Goal: Information Seeking & Learning: Learn about a topic

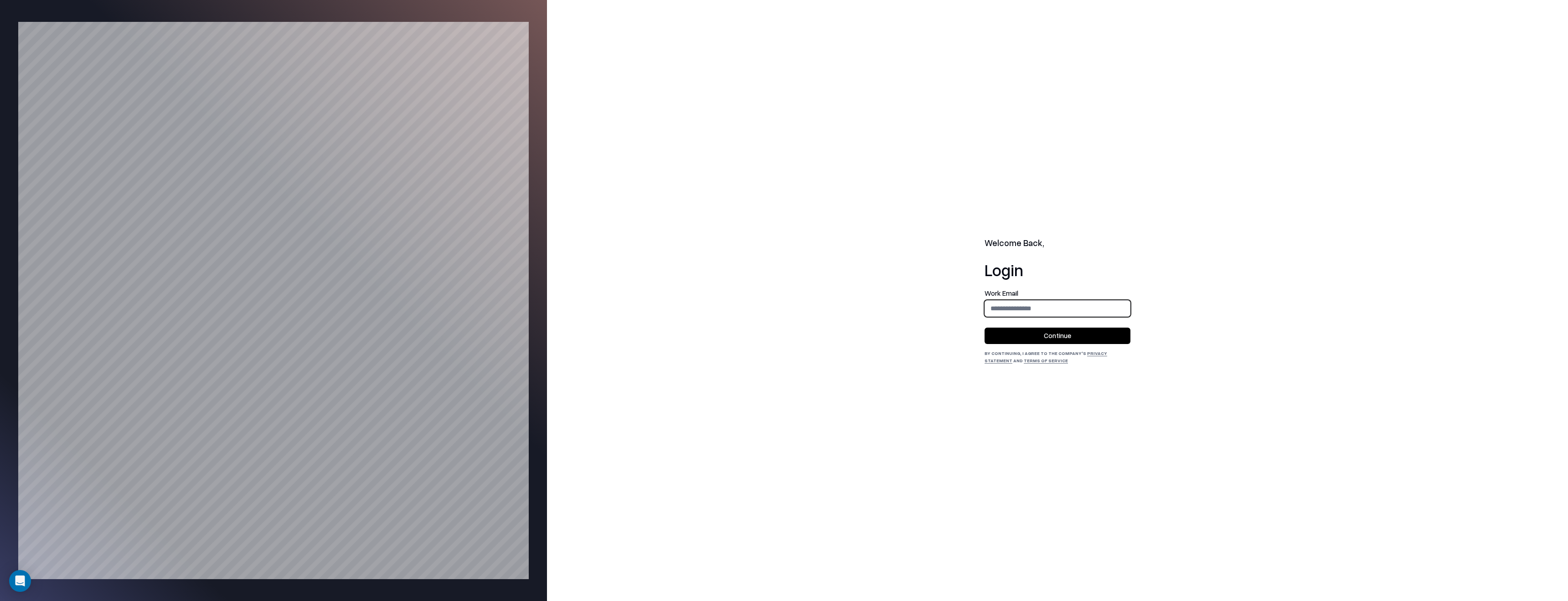
click at [1011, 307] on input "email" at bounding box center [1057, 308] width 145 height 17
type input "**********"
click at [1027, 338] on button "Continue" at bounding box center [1058, 336] width 146 height 17
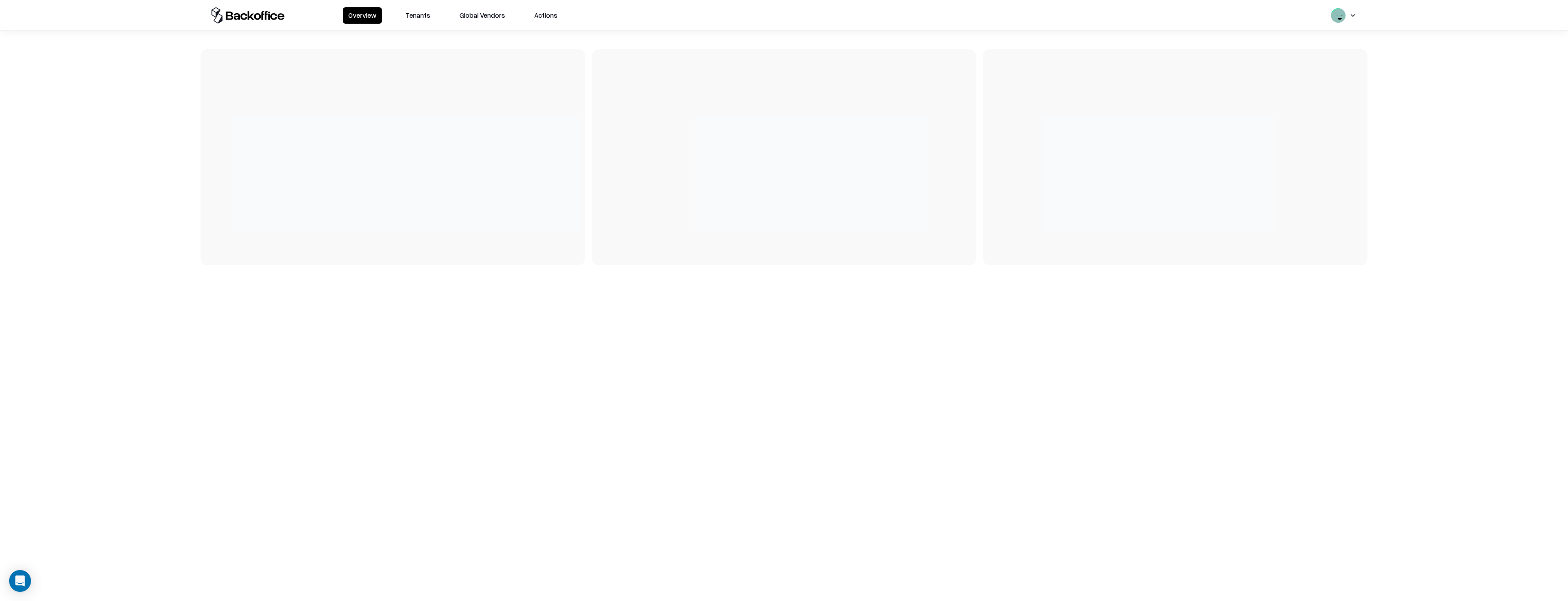
click at [422, 7] on div "Overview Tenants Global Vendors Actions" at bounding box center [453, 15] width 220 height 17
click at [422, 15] on button "Tenants" at bounding box center [418, 15] width 36 height 17
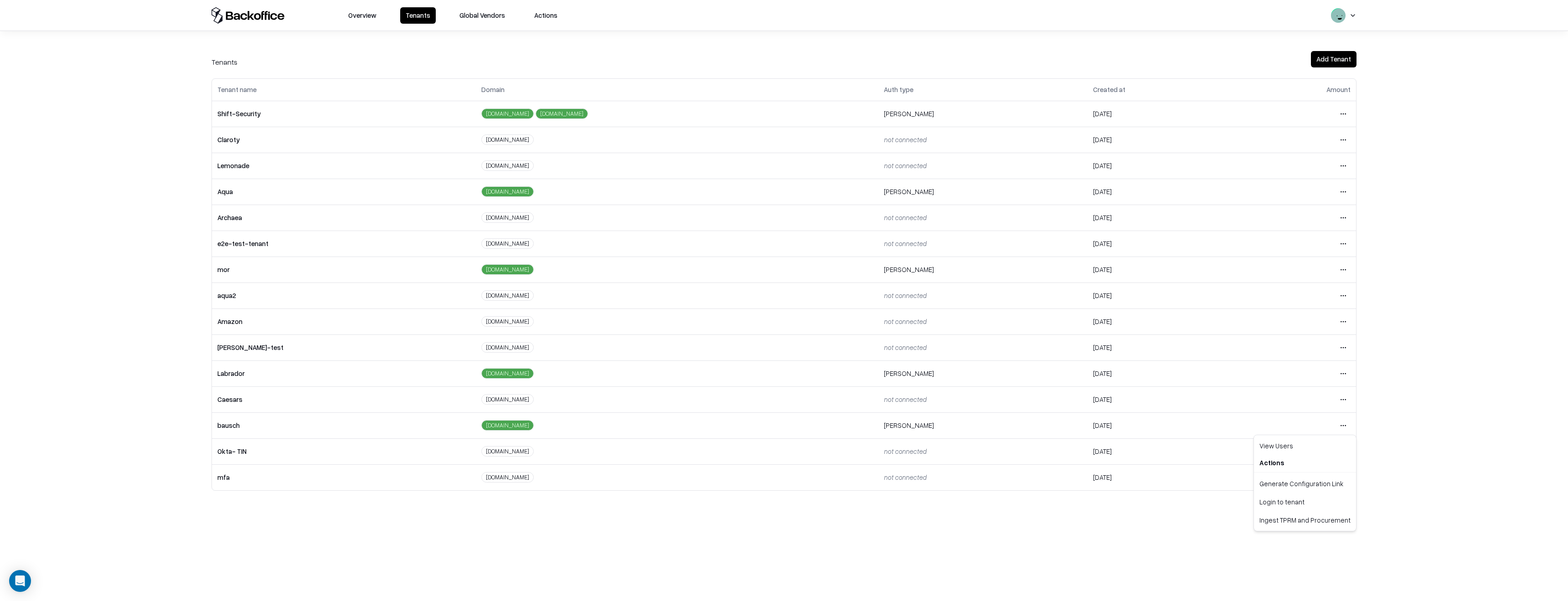
click at [1346, 423] on html "Overview Tenants Global Vendors Actions Tenants Add Tenant Tenant name Domain A…" at bounding box center [784, 300] width 1568 height 601
click at [1296, 503] on div "Login to tenant" at bounding box center [1305, 501] width 98 height 18
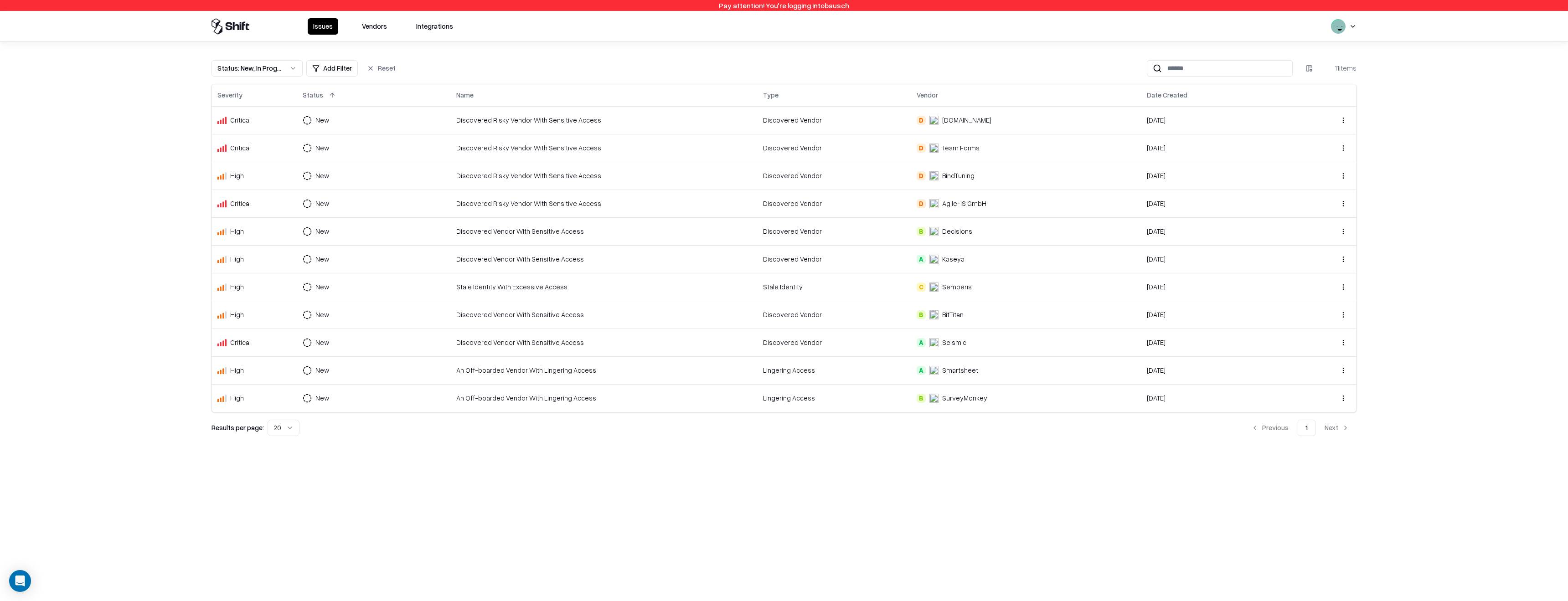
click at [378, 23] on button "Vendors" at bounding box center [374, 27] width 36 height 17
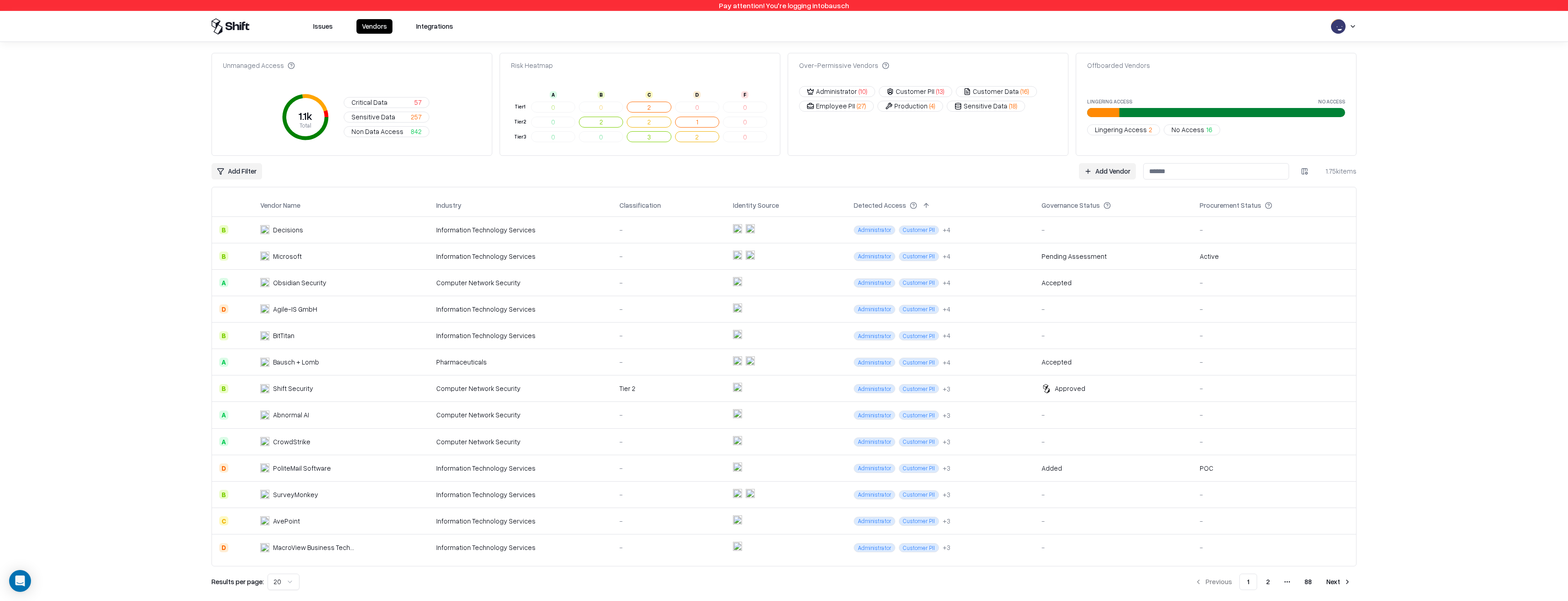
click at [389, 130] on span "Non Data Access" at bounding box center [377, 131] width 52 height 10
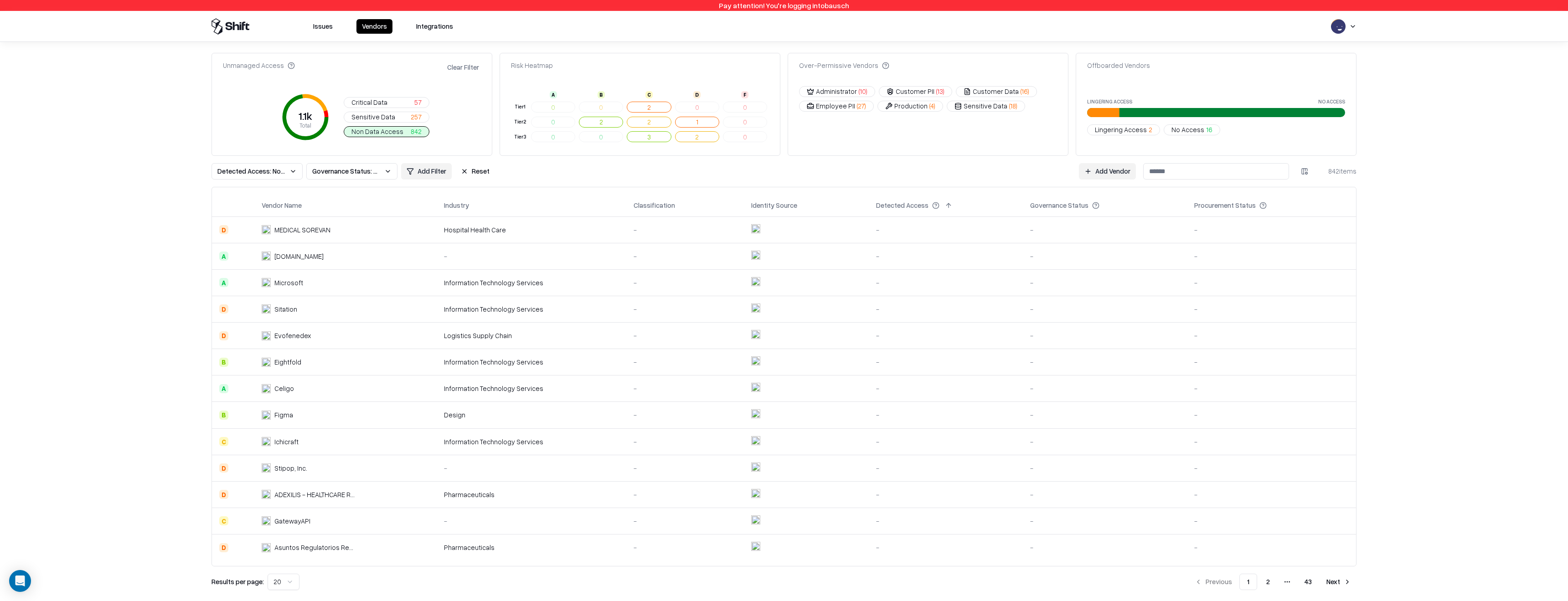
click at [708, 138] on button "2" at bounding box center [697, 136] width 44 height 11
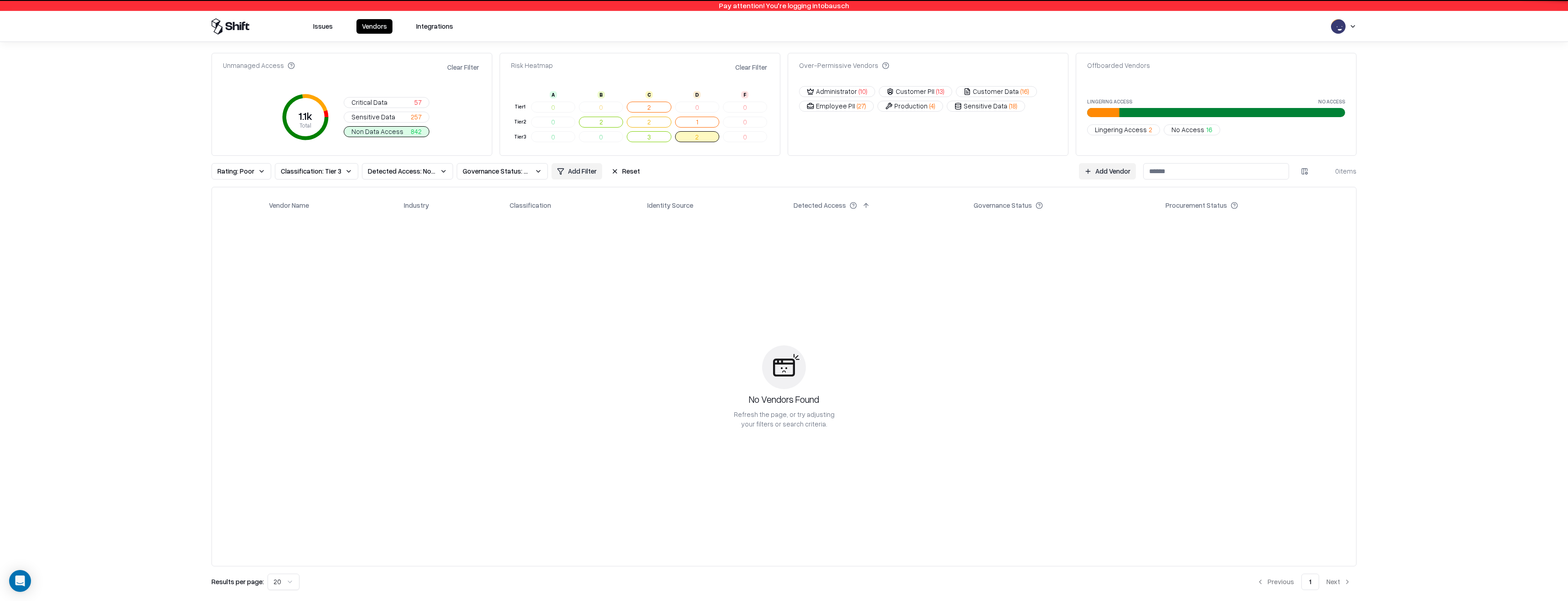
click at [917, 108] on button "Production ( 4 )" at bounding box center [910, 106] width 65 height 11
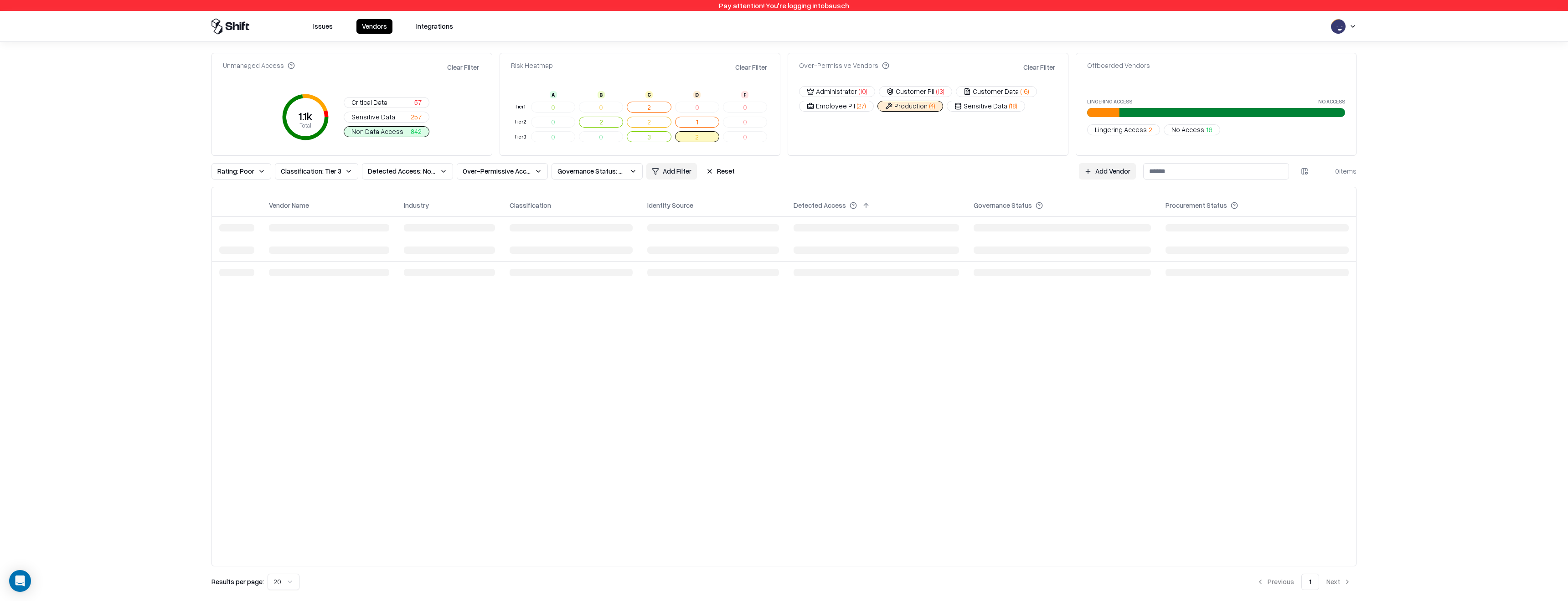
click at [908, 93] on button "Customer PII ( 13 )" at bounding box center [915, 91] width 74 height 11
click at [1029, 72] on button "Clear Filter" at bounding box center [1039, 67] width 36 height 13
click at [750, 60] on button "Clear Filter" at bounding box center [751, 67] width 36 height 13
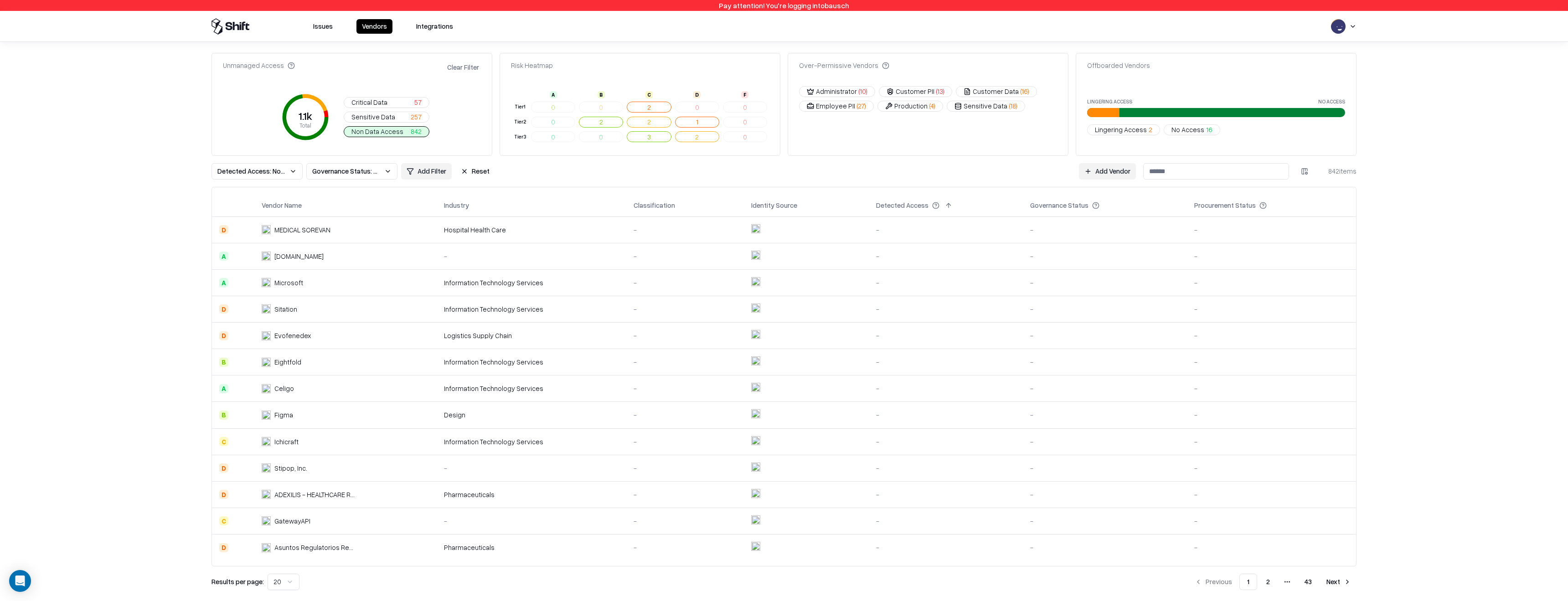
click at [270, 170] on span "Detected Access: None" at bounding box center [251, 171] width 69 height 10
click at [421, 170] on html "Pay attention! You're logging into bausch Issues Vendors Integrations Unmanaged…" at bounding box center [784, 300] width 1568 height 601
click at [493, 170] on div "Detected Access: None Governance Status: Unmanaged Add Filter Reset Add Vendor …" at bounding box center [783, 171] width 1145 height 17
click at [482, 173] on button "Reset" at bounding box center [475, 171] width 39 height 17
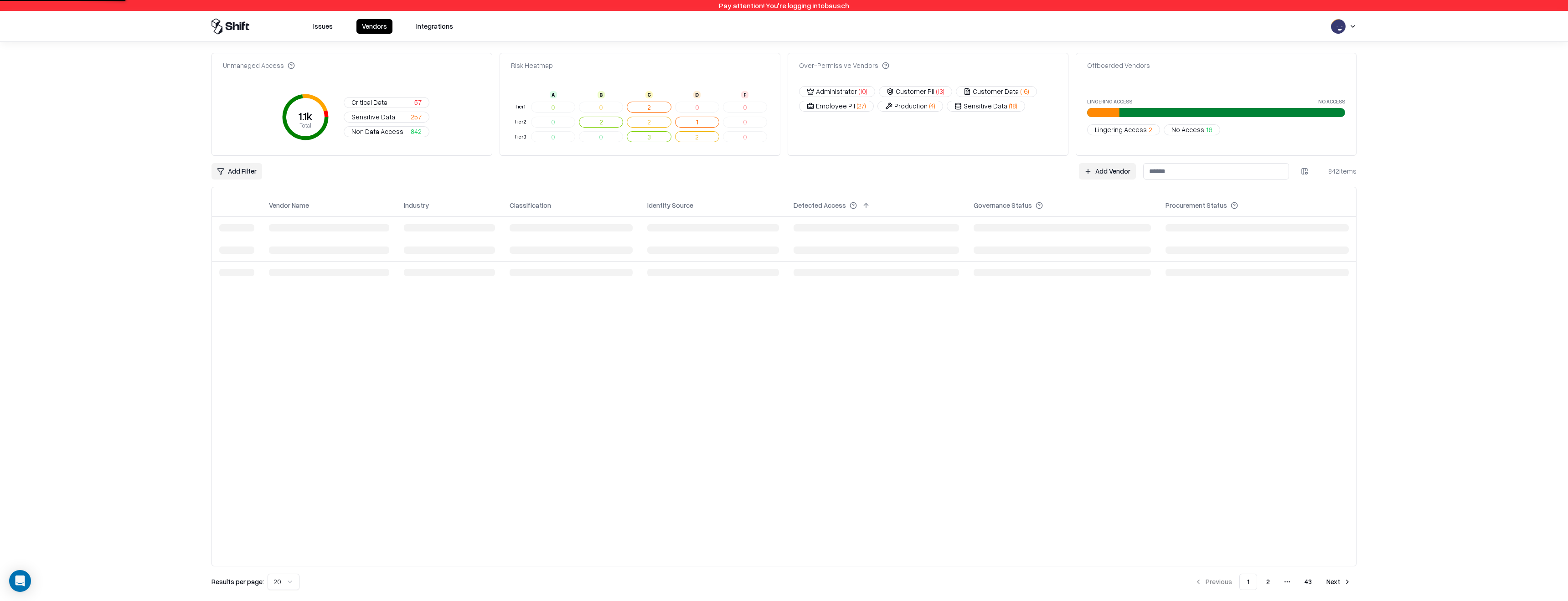
click at [234, 169] on html "Pay attention! You're logging into bausch Issues Vendors Integrations Unmanaged…" at bounding box center [784, 300] width 1568 height 601
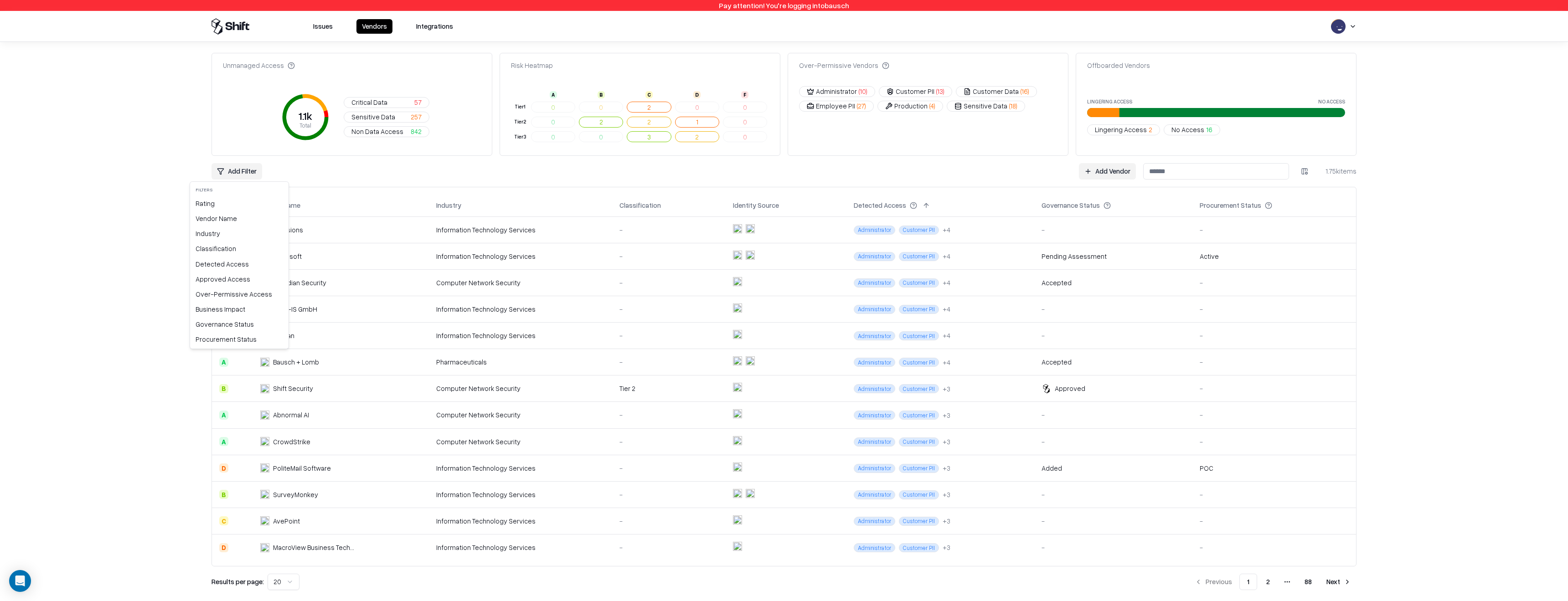
click at [249, 164] on html "Pay attention! You're logging into bausch Issues Vendors Integrations Unmanaged…" at bounding box center [784, 300] width 1568 height 601
click at [244, 174] on html "Pay attention! You're logging into bausch Issues Vendors Integrations Unmanaged…" at bounding box center [784, 300] width 1568 height 601
click at [217, 308] on div "Business Impact" at bounding box center [239, 309] width 95 height 15
click at [357, 168] on html "Pay attention! You're logging into bausch Issues Vendors Integrations Unmanaged…" at bounding box center [784, 300] width 1568 height 601
click at [359, 170] on button "Reset" at bounding box center [362, 171] width 39 height 17
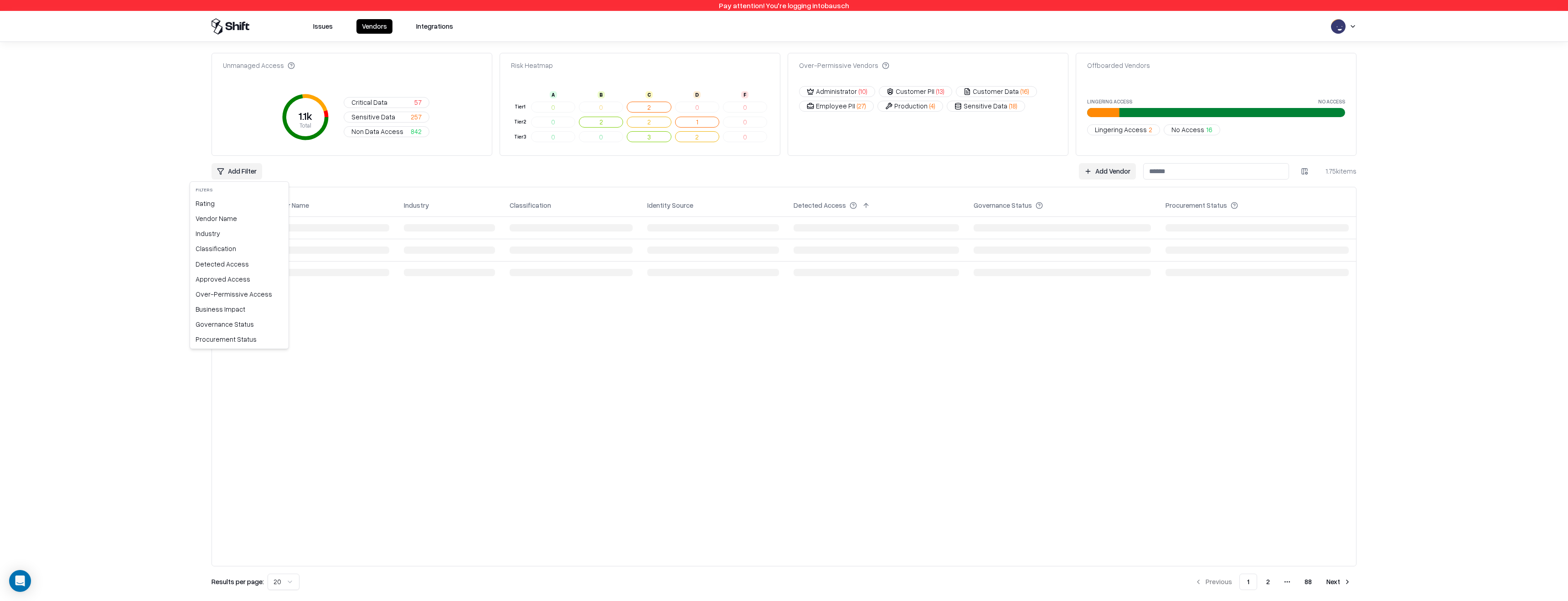
click at [236, 174] on html "Pay attention! You're logging into bausch Issues Vendors Integrations Unmanaged…" at bounding box center [784, 300] width 1568 height 601
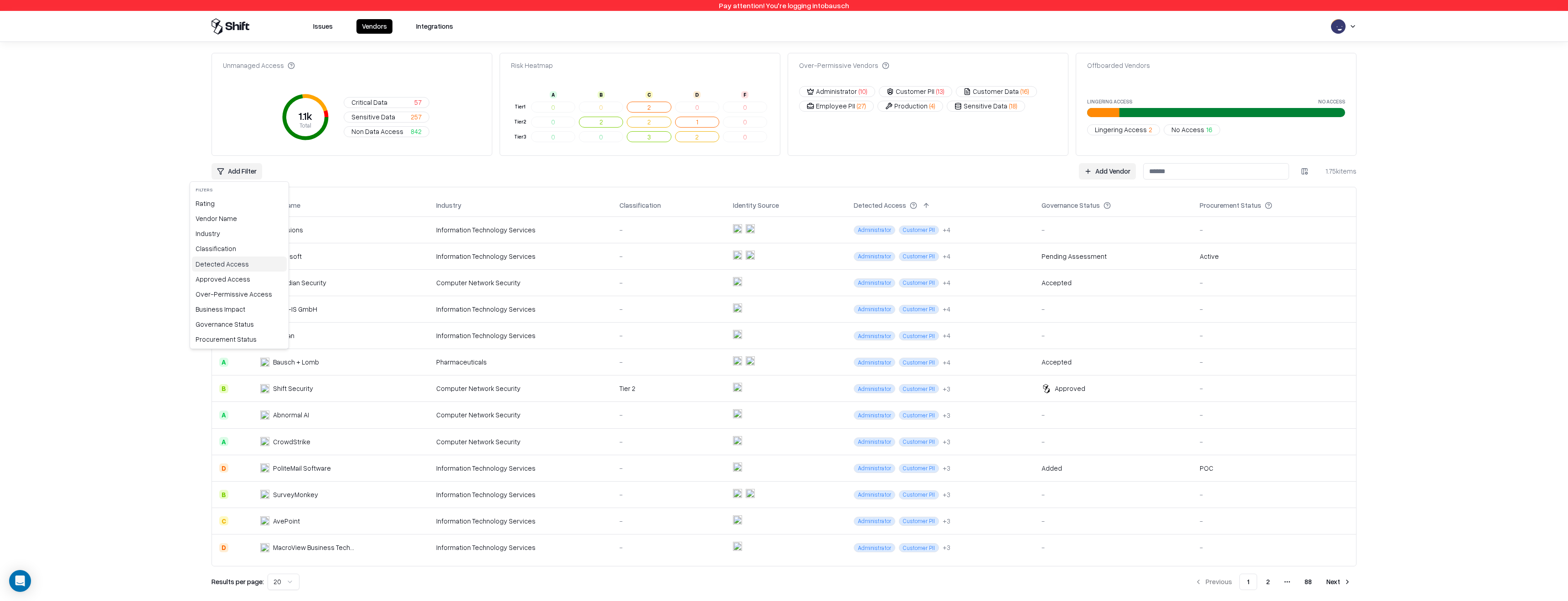
click at [215, 263] on div "Detected Access" at bounding box center [239, 264] width 95 height 15
click at [361, 167] on html "Pay attention! You're logging into bausch Issues Vendors Integrations Unmanaged…" at bounding box center [784, 300] width 1568 height 601
click at [362, 170] on button "Reset" at bounding box center [364, 171] width 39 height 17
click at [236, 170] on html "Pay attention! You're logging into bausch Issues Vendors Integrations Unmanaged…" at bounding box center [784, 300] width 1568 height 601
click at [222, 343] on div "Procurement Status" at bounding box center [239, 340] width 95 height 15
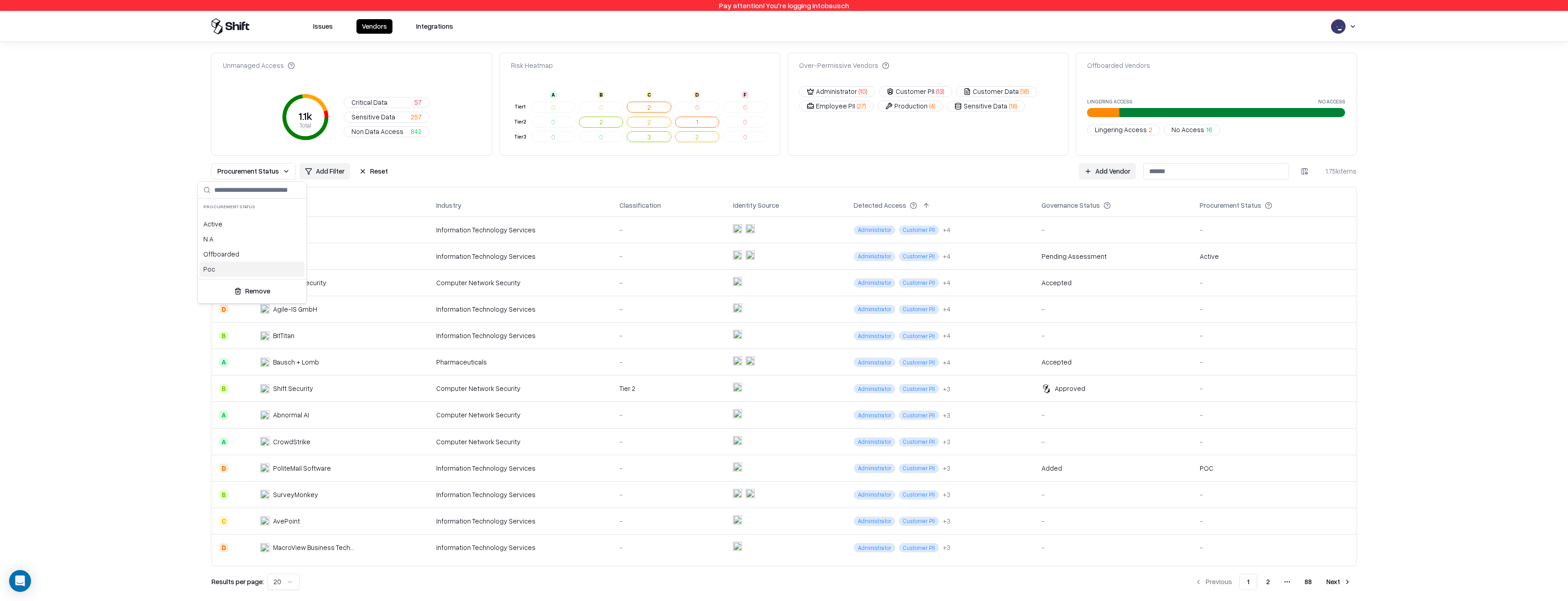
click at [220, 268] on div "Poc" at bounding box center [251, 269] width 105 height 15
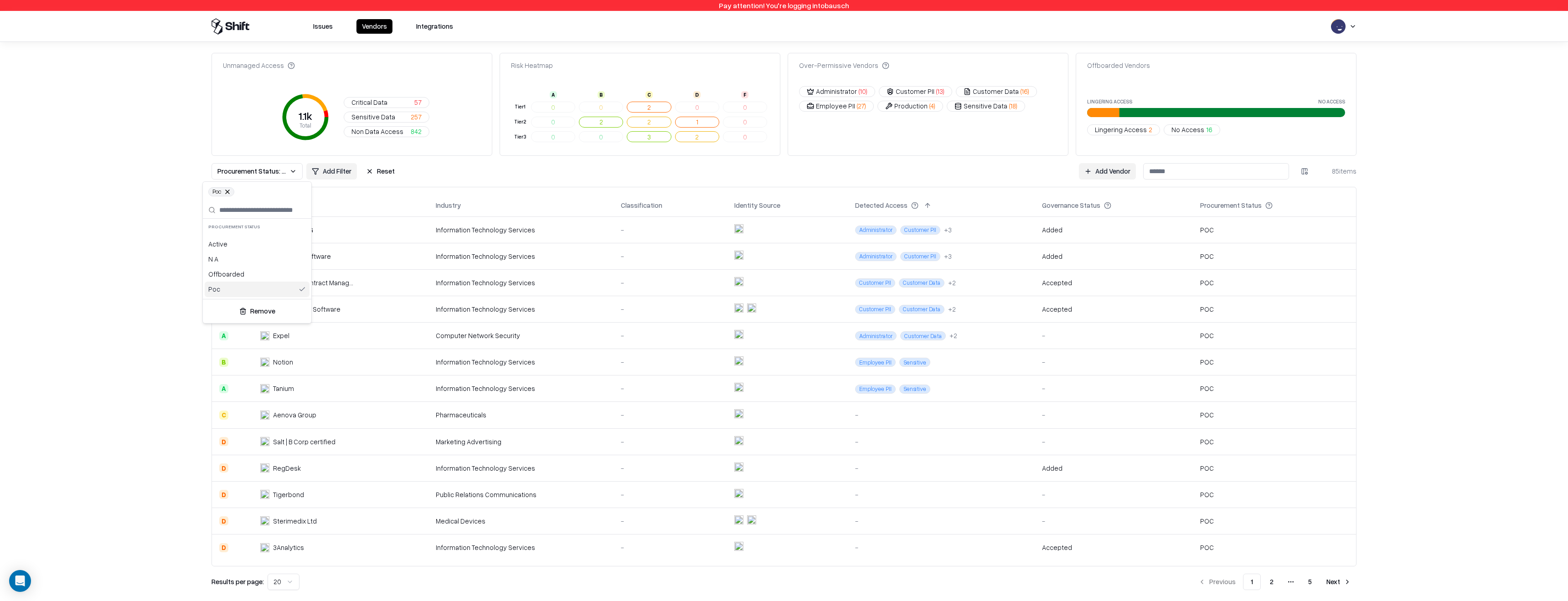
click at [91, 307] on html "Pay attention! You're logging into bausch Issues Vendors Integrations Unmanaged…" at bounding box center [784, 300] width 1568 height 601
drag, startPoint x: 1258, startPoint y: 208, endPoint x: 1186, endPoint y: 208, distance: 72.0
click at [1186, 208] on tr "Vendor Name Industry Classification Identity Source Detected Access Governance …" at bounding box center [784, 206] width 1144 height 22
copy div "Procurement Status"
click at [1280, 206] on button at bounding box center [1281, 205] width 11 height 11
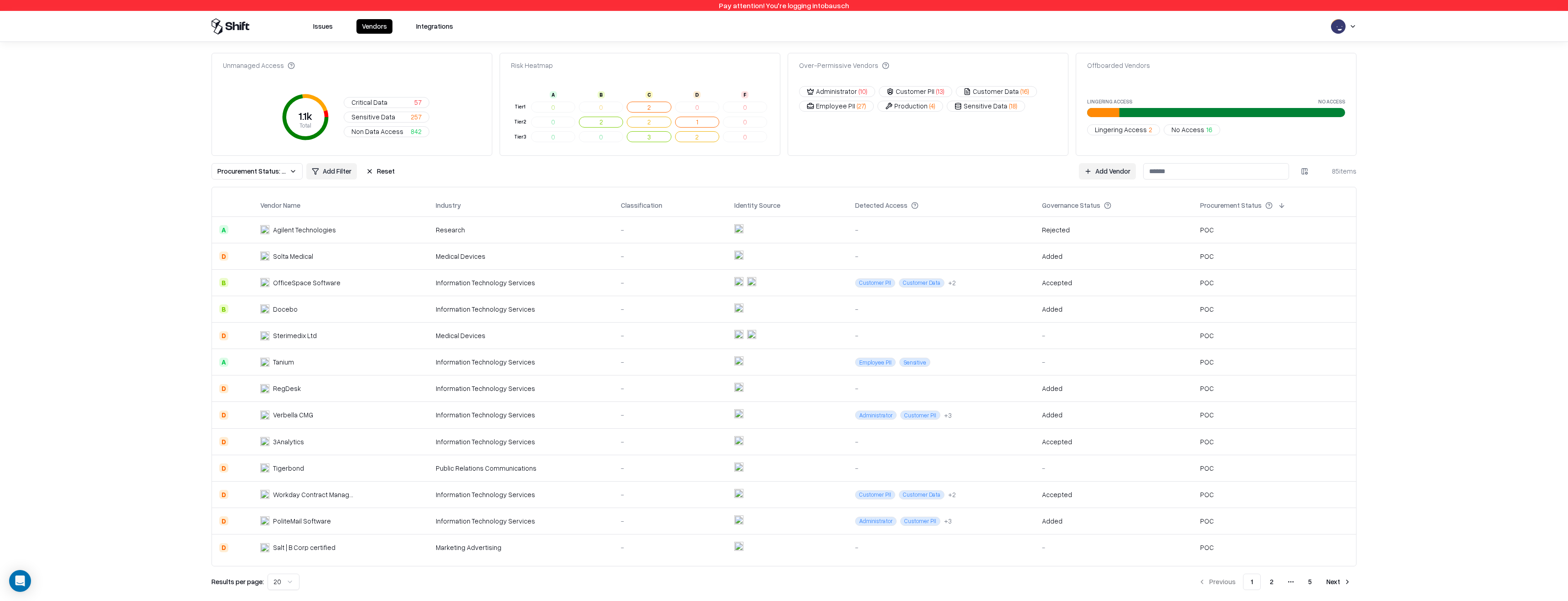
click at [1277, 210] on button at bounding box center [1281, 205] width 11 height 11
click at [266, 180] on div "Unmanaged Access 1.1k Total Critical Data 57 Sensitive Data 257 Non Data Access…" at bounding box center [783, 321] width 1145 height 537
click at [267, 166] on span "Procurement Status: Poc" at bounding box center [251, 171] width 69 height 10
click at [233, 191] on span "Poc" at bounding box center [221, 192] width 26 height 9
click at [226, 192] on button at bounding box center [227, 192] width 6 height 6
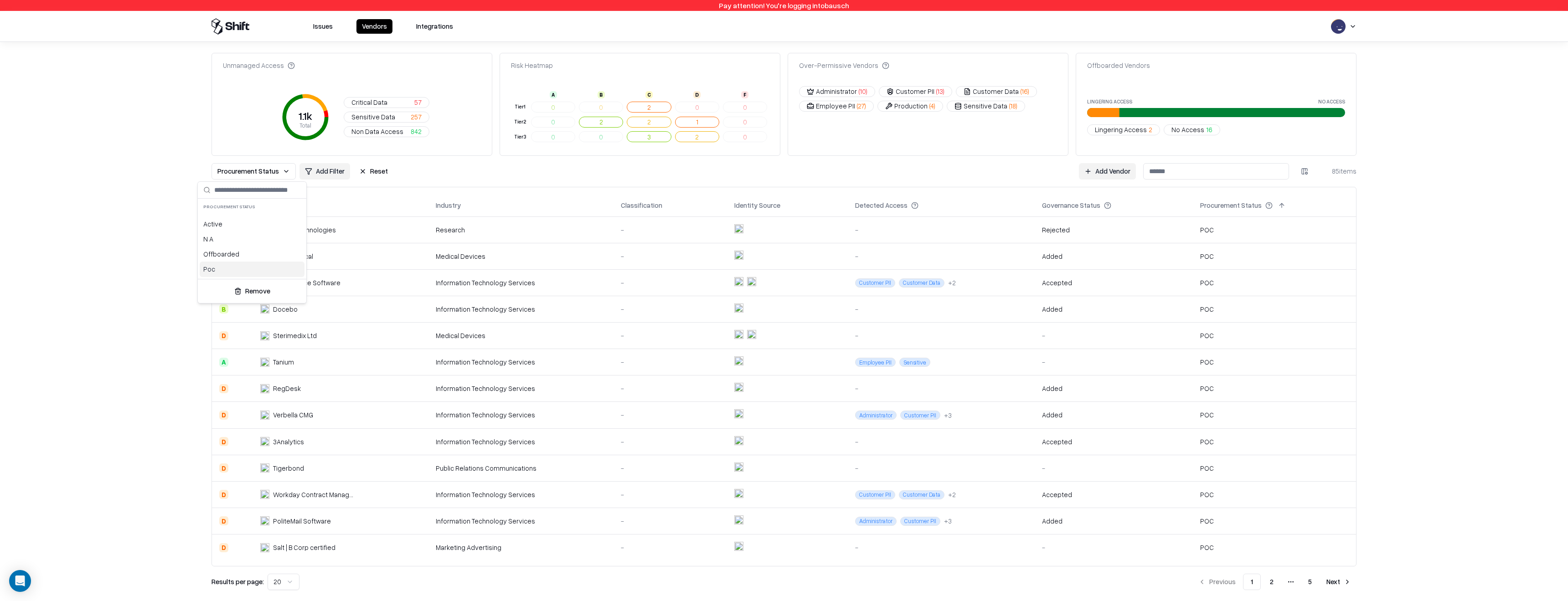
click at [254, 170] on html "Pay attention! You're logging into bausch Issues Vendors Integrations Unmanaged…" at bounding box center [784, 300] width 1568 height 601
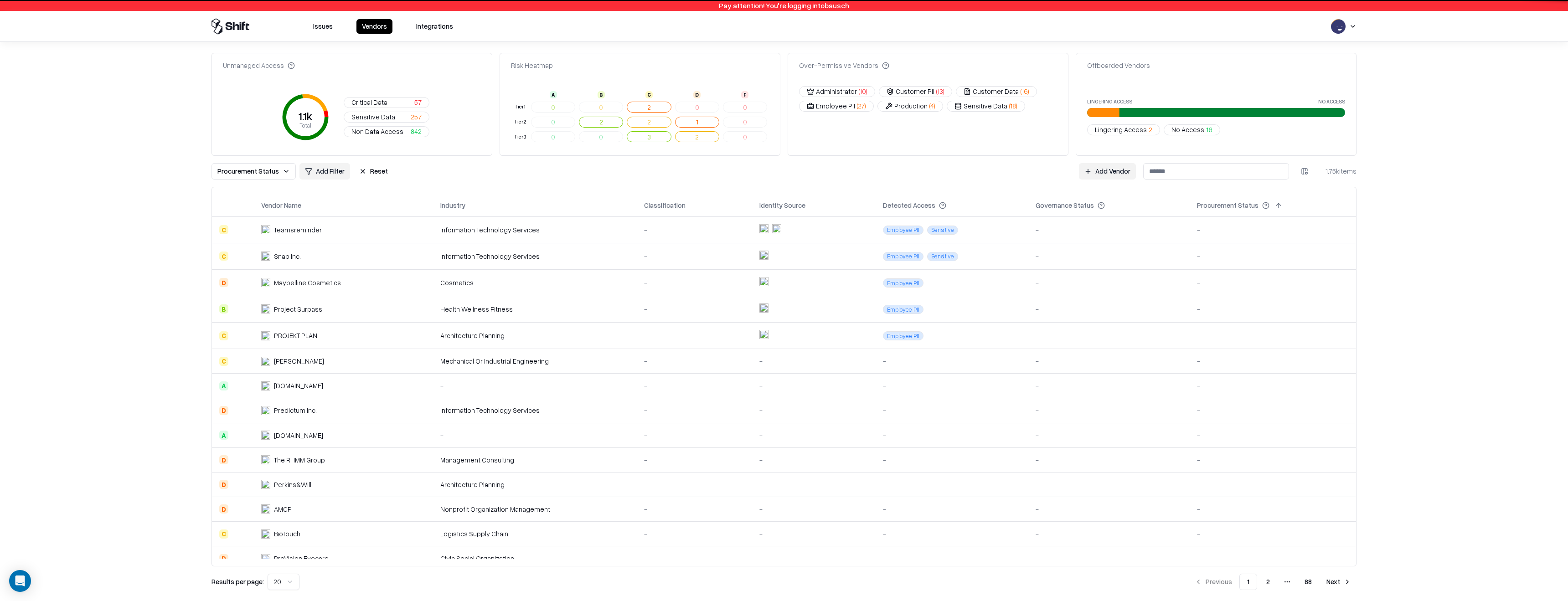
click at [283, 172] on button "Procurement Status" at bounding box center [253, 171] width 84 height 17
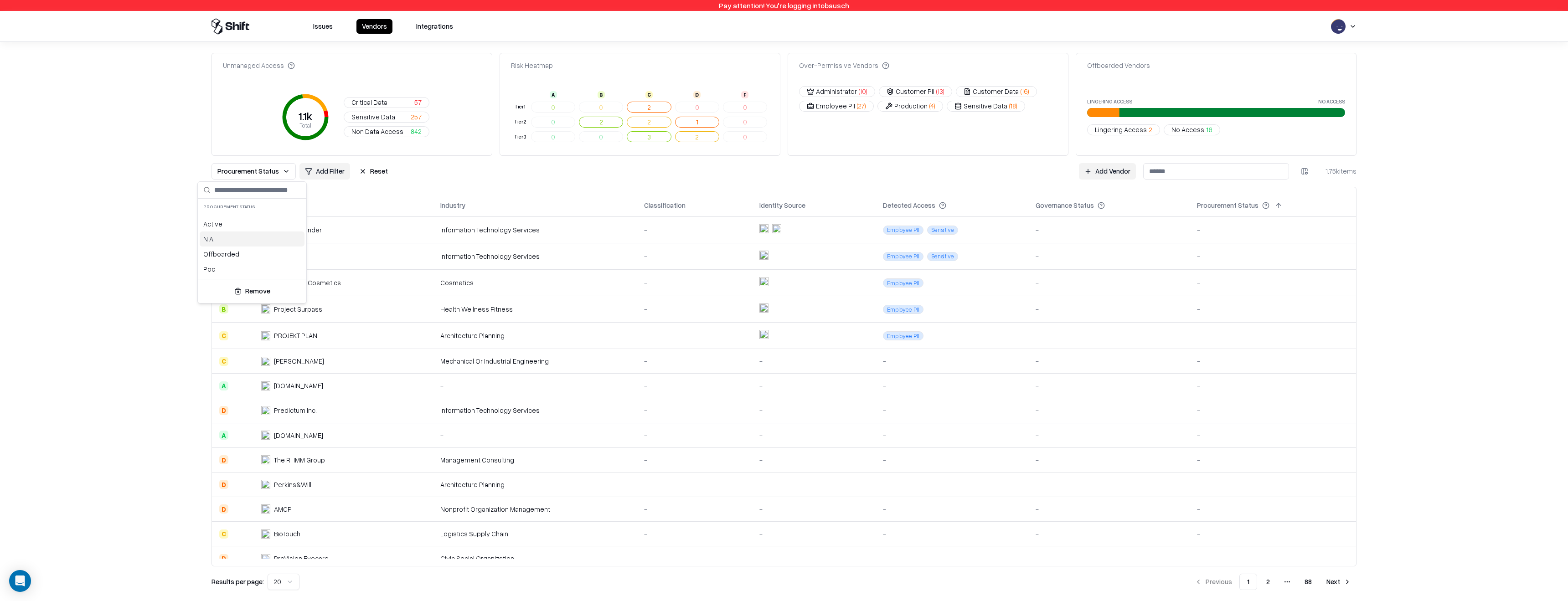
click at [245, 227] on div "Active" at bounding box center [251, 224] width 105 height 15
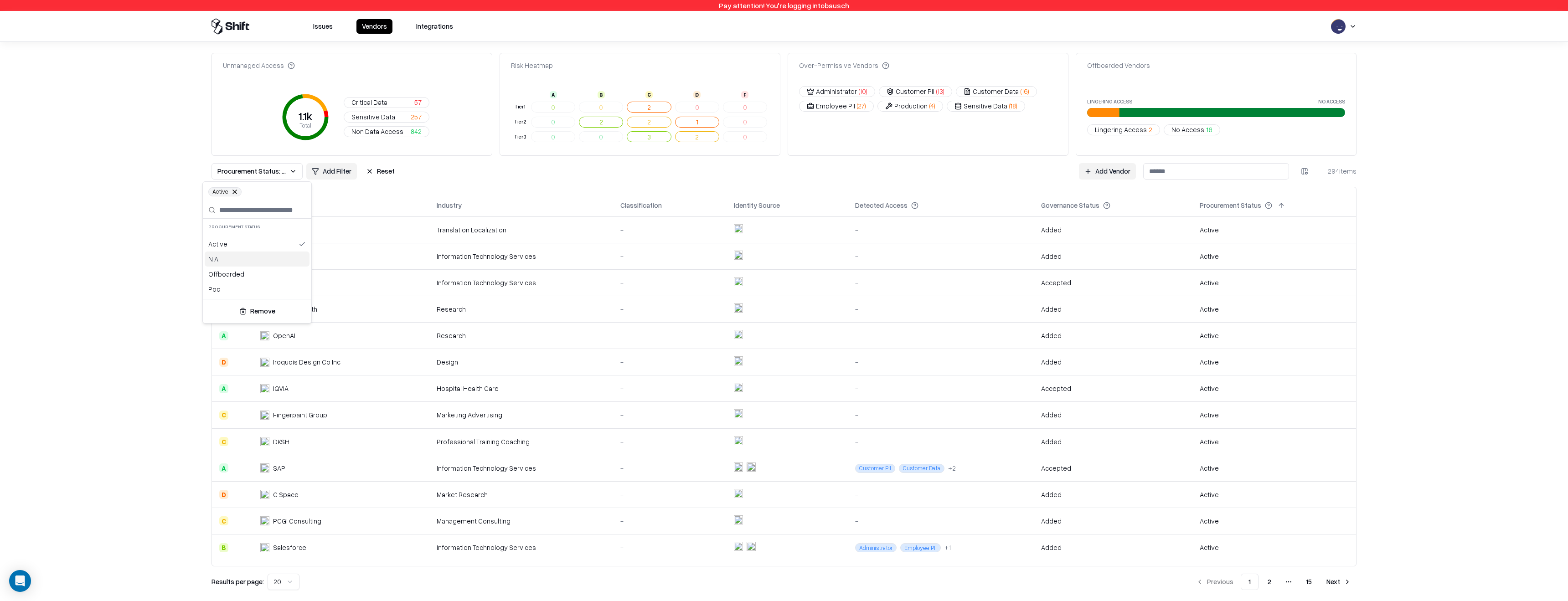
click at [217, 263] on div "N A" at bounding box center [256, 259] width 105 height 15
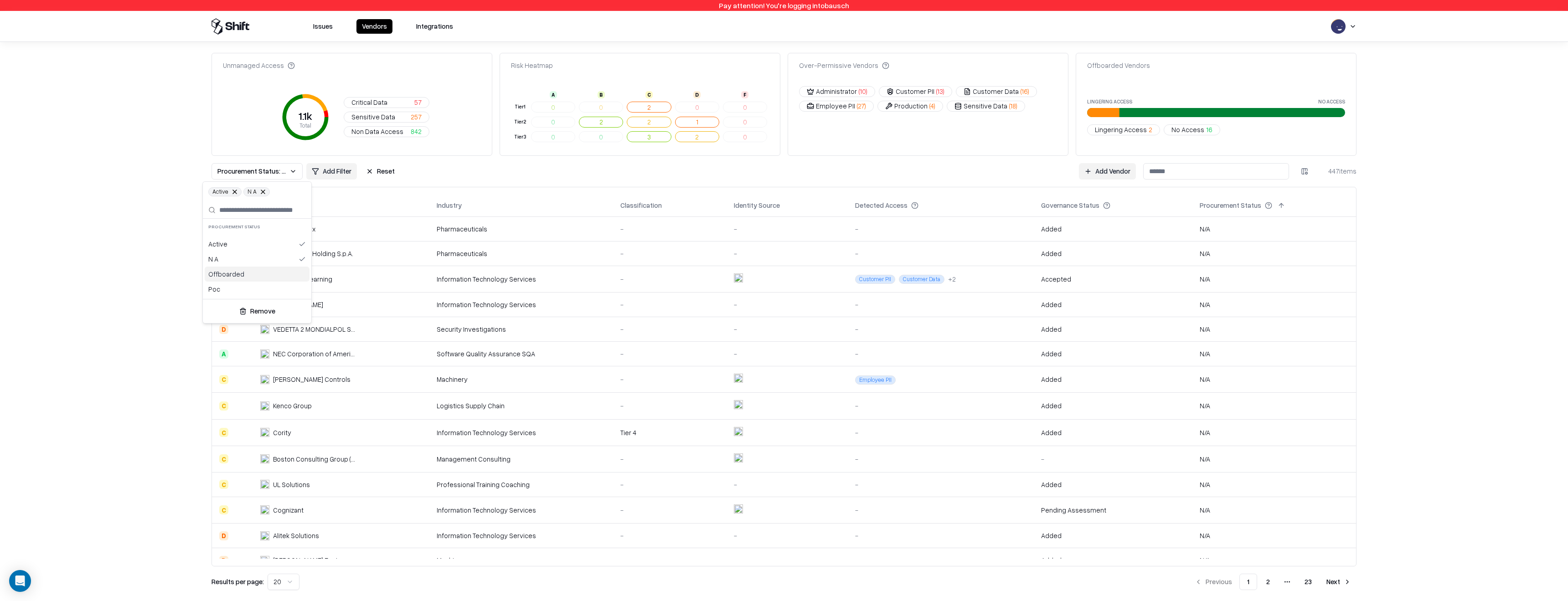
click at [245, 275] on div "Offboarded" at bounding box center [256, 274] width 105 height 15
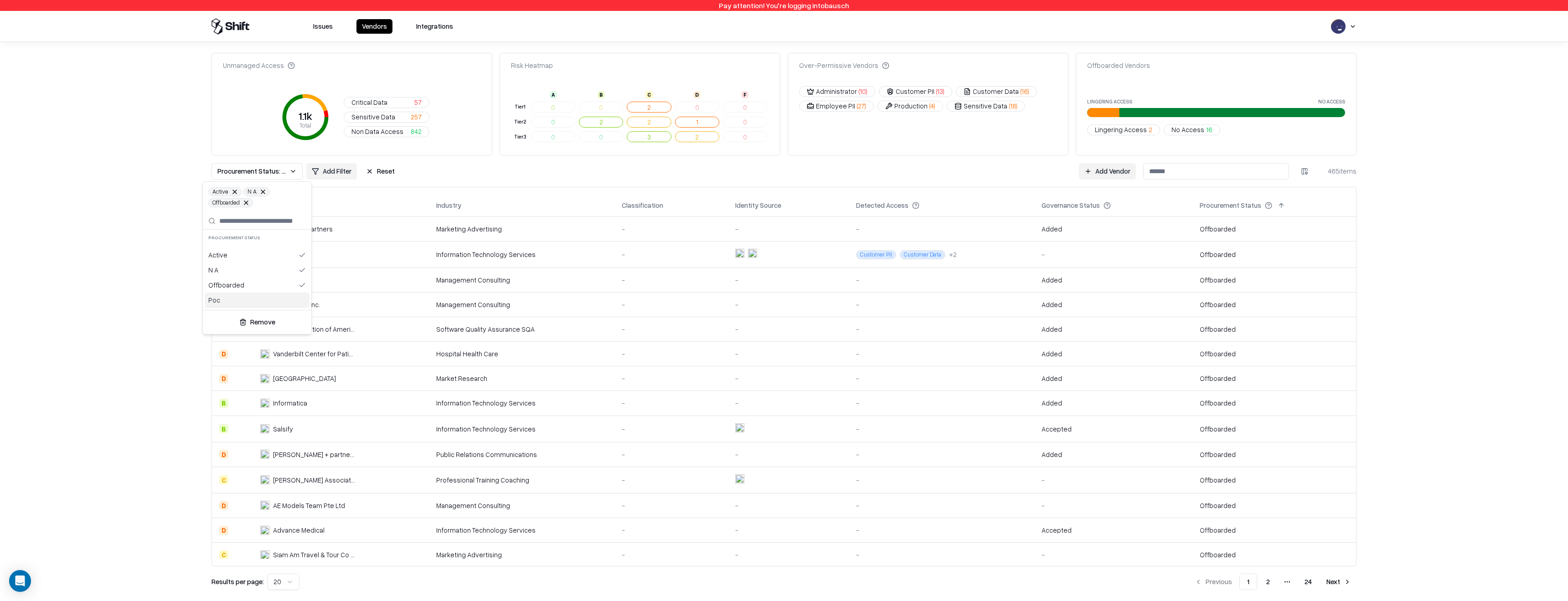
click at [234, 300] on div "Poc" at bounding box center [256, 300] width 105 height 15
